Goal: Navigation & Orientation: Find specific page/section

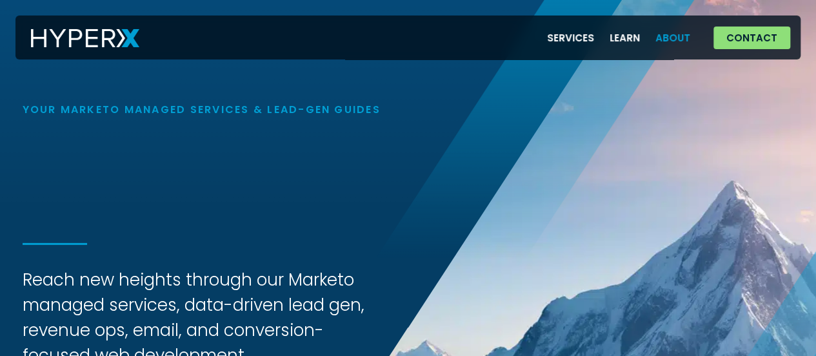
click at [664, 37] on link "About" at bounding box center [673, 38] width 50 height 26
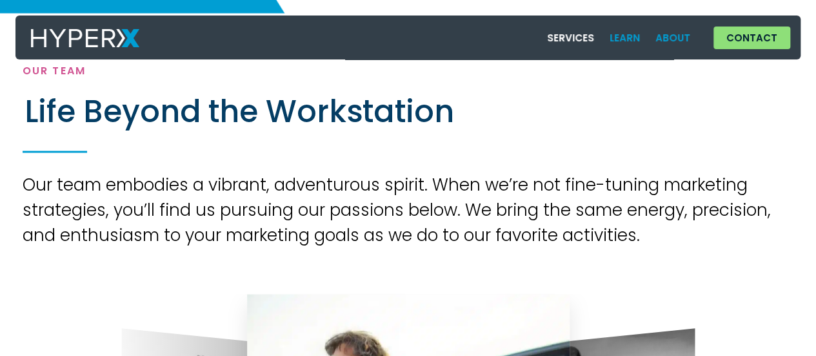
scroll to position [1141, 0]
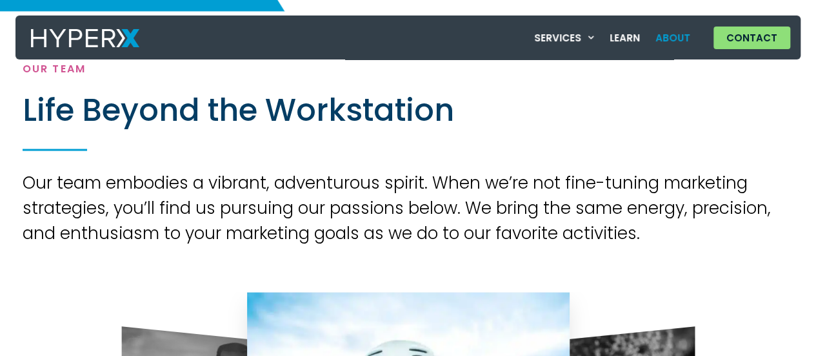
scroll to position [1141, 0]
